Goal: Information Seeking & Learning: Learn about a topic

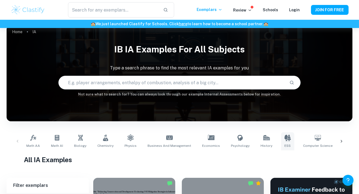
scroll to position [7, 0]
click at [281, 142] on link "ESS" at bounding box center [287, 141] width 13 height 18
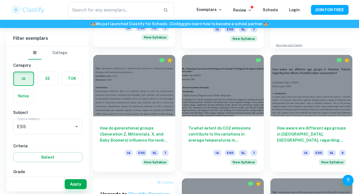
scroll to position [273, 0]
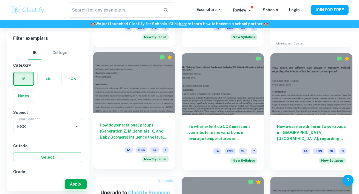
click at [126, 131] on h6 "How do generational groups (Generation Z, Millennials, X, and Baby Boomers) inf…" at bounding box center [134, 131] width 69 height 18
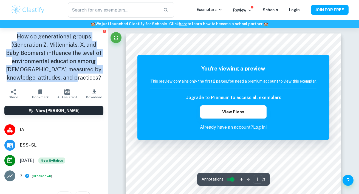
drag, startPoint x: 85, startPoint y: 78, endPoint x: 11, endPoint y: 33, distance: 87.4
click at [11, 33] on h1 "How do generational groups (Generation Z, Millennials, X, and Baby Boomers) inf…" at bounding box center [53, 56] width 99 height 49
click at [7, 26] on div at bounding box center [7, 26] width 0 height 0
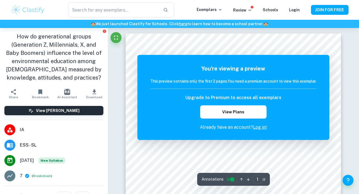
click at [16, 39] on h1 "How do generational groups (Generation Z, Millennials, X, and Baby Boomers) inf…" at bounding box center [53, 56] width 99 height 49
